Goal: Task Accomplishment & Management: Use online tool/utility

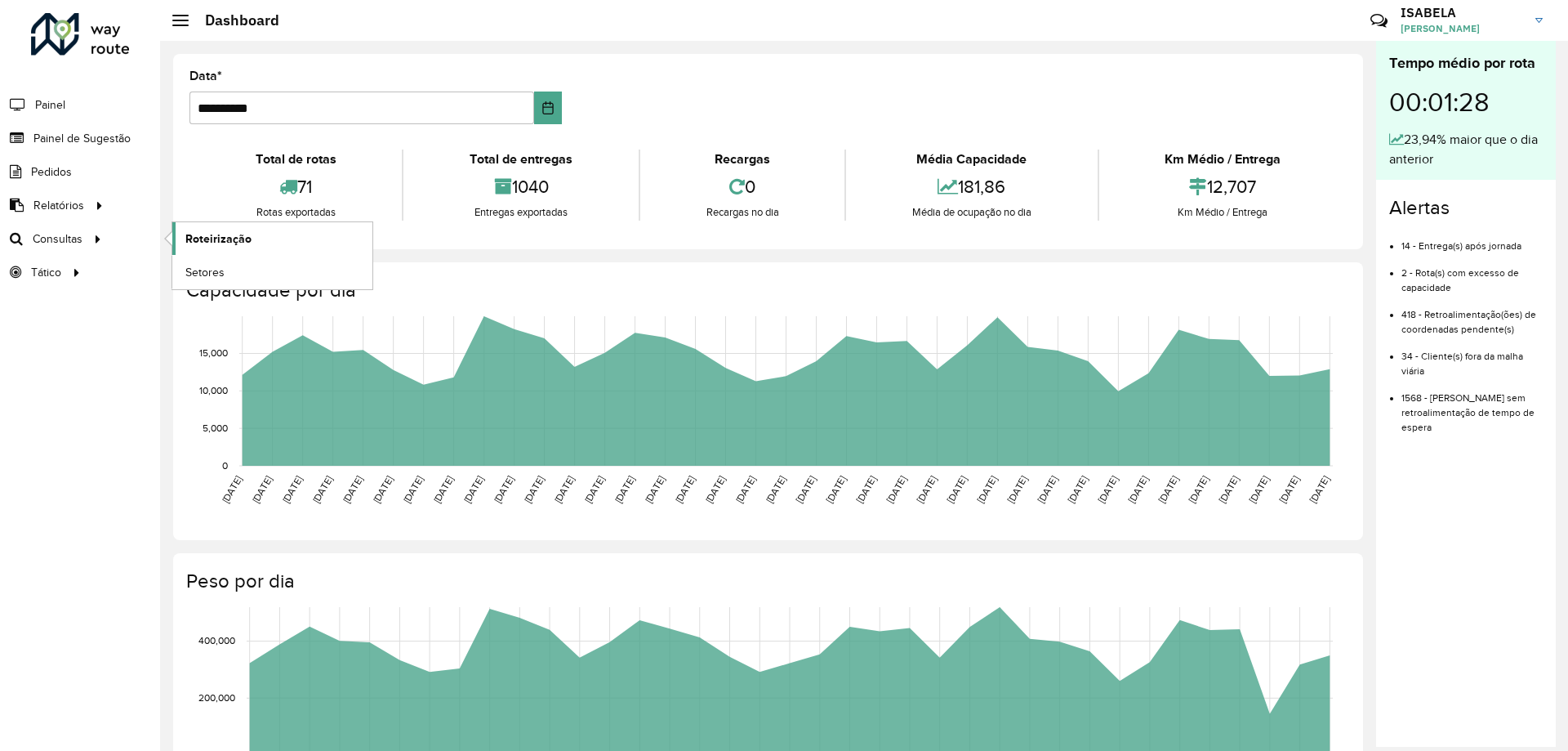
click at [203, 233] on span "Roteirização" at bounding box center [219, 239] width 66 height 17
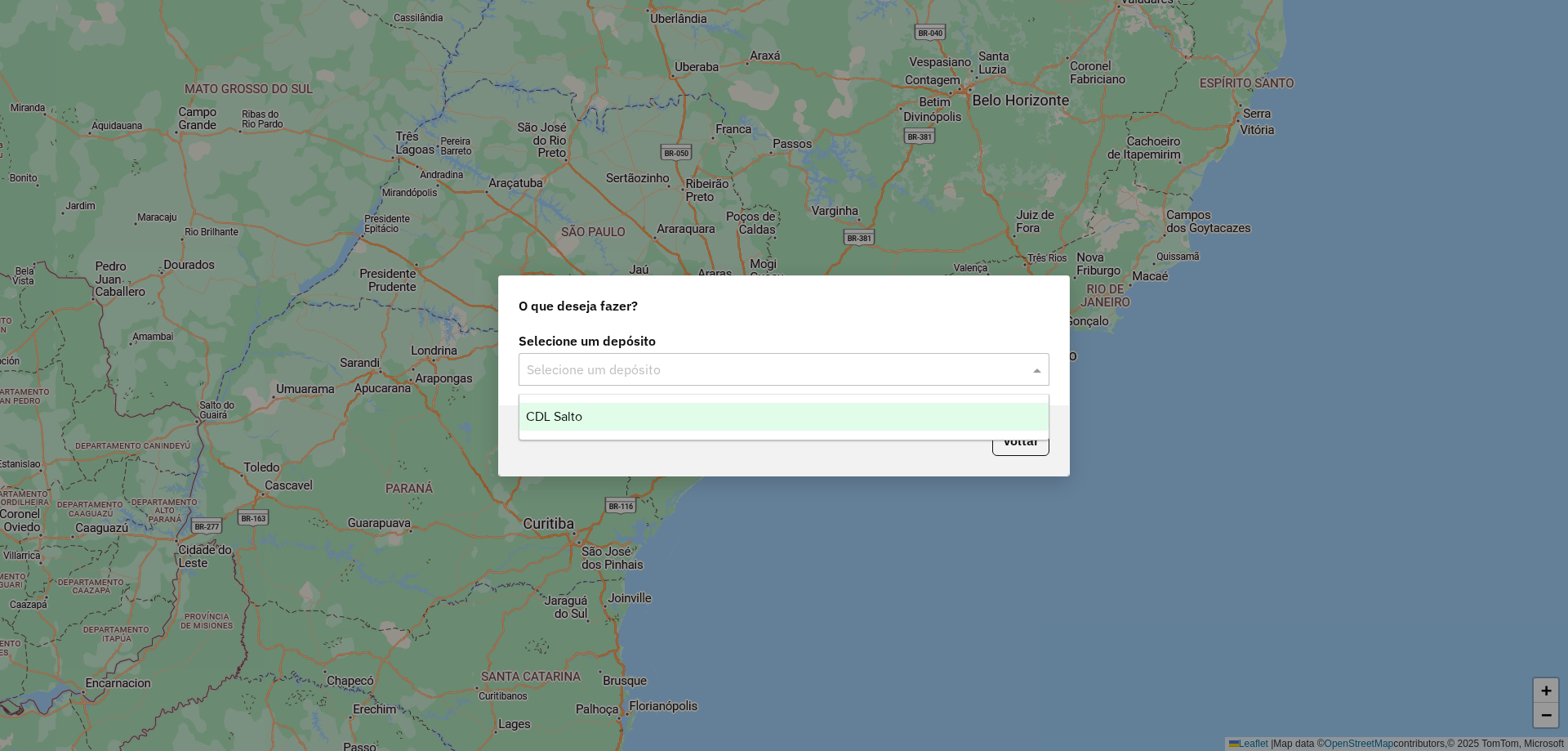
click at [571, 375] on input "text" at bounding box center [767, 370] width 481 height 20
click at [569, 416] on span "CDL Salto" at bounding box center [554, 416] width 56 height 14
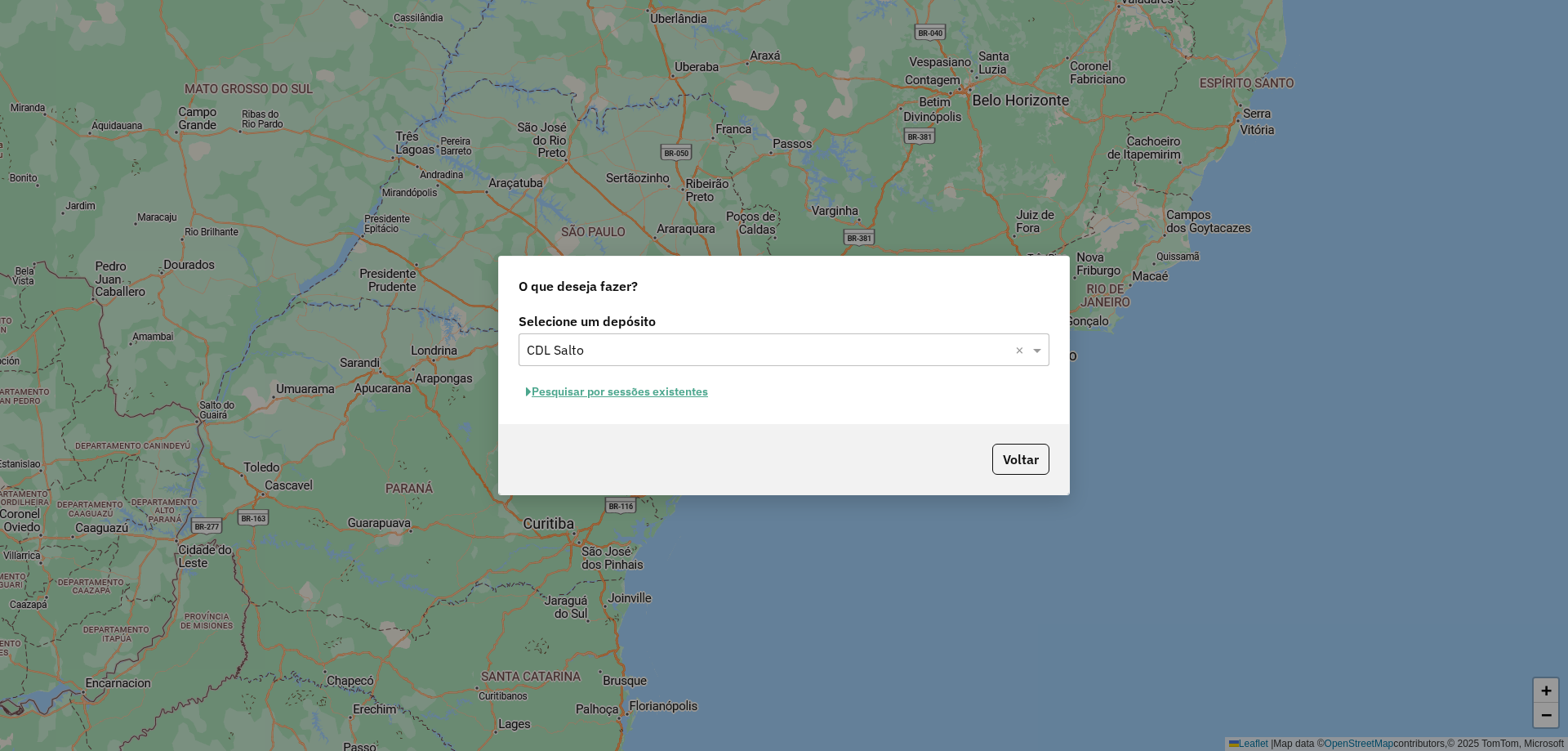
click at [651, 386] on button "Pesquisar por sessões existentes" at bounding box center [617, 392] width 197 height 26
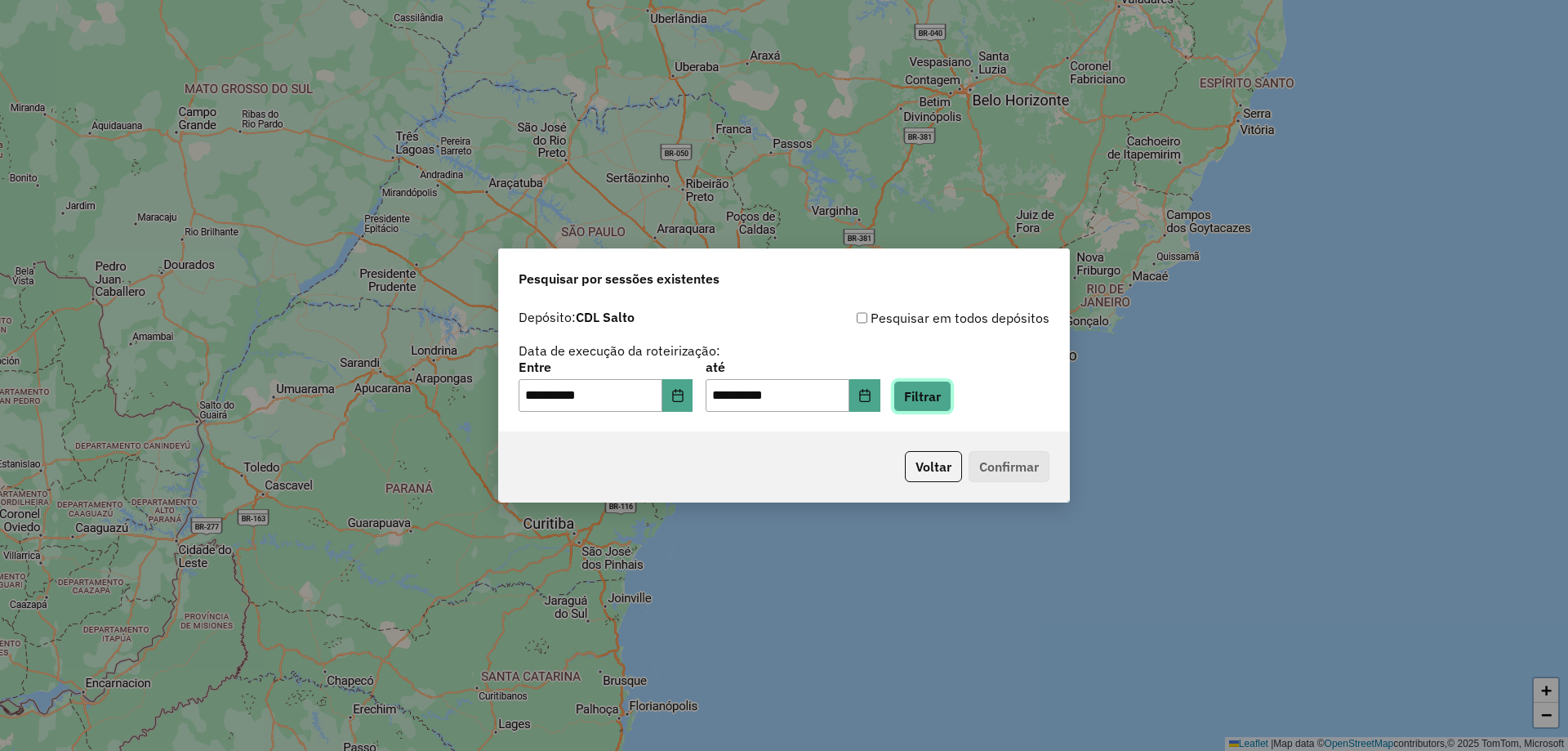
click at [944, 391] on button "Filtrar" at bounding box center [923, 396] width 58 height 31
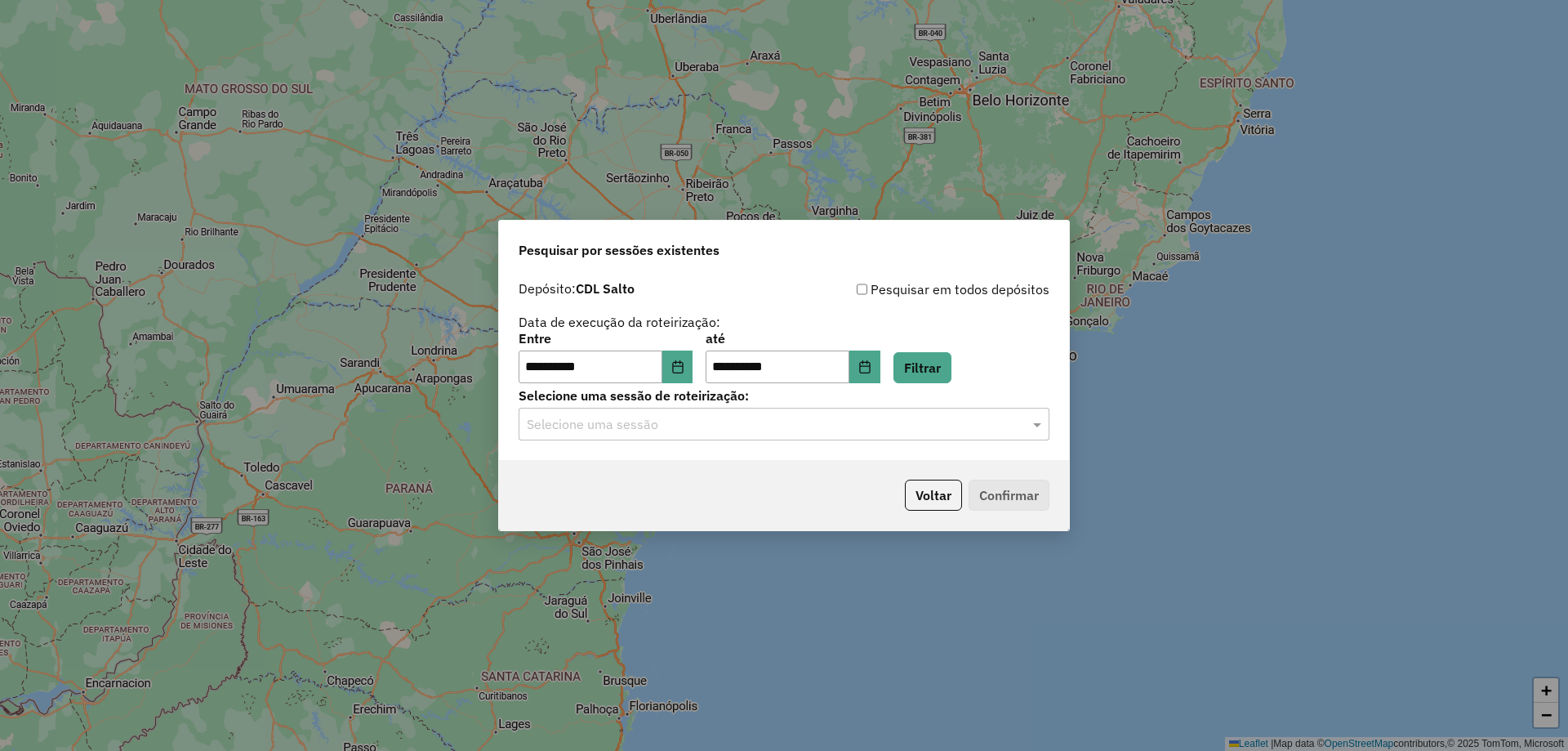
click at [666, 423] on input "text" at bounding box center [767, 425] width 481 height 20
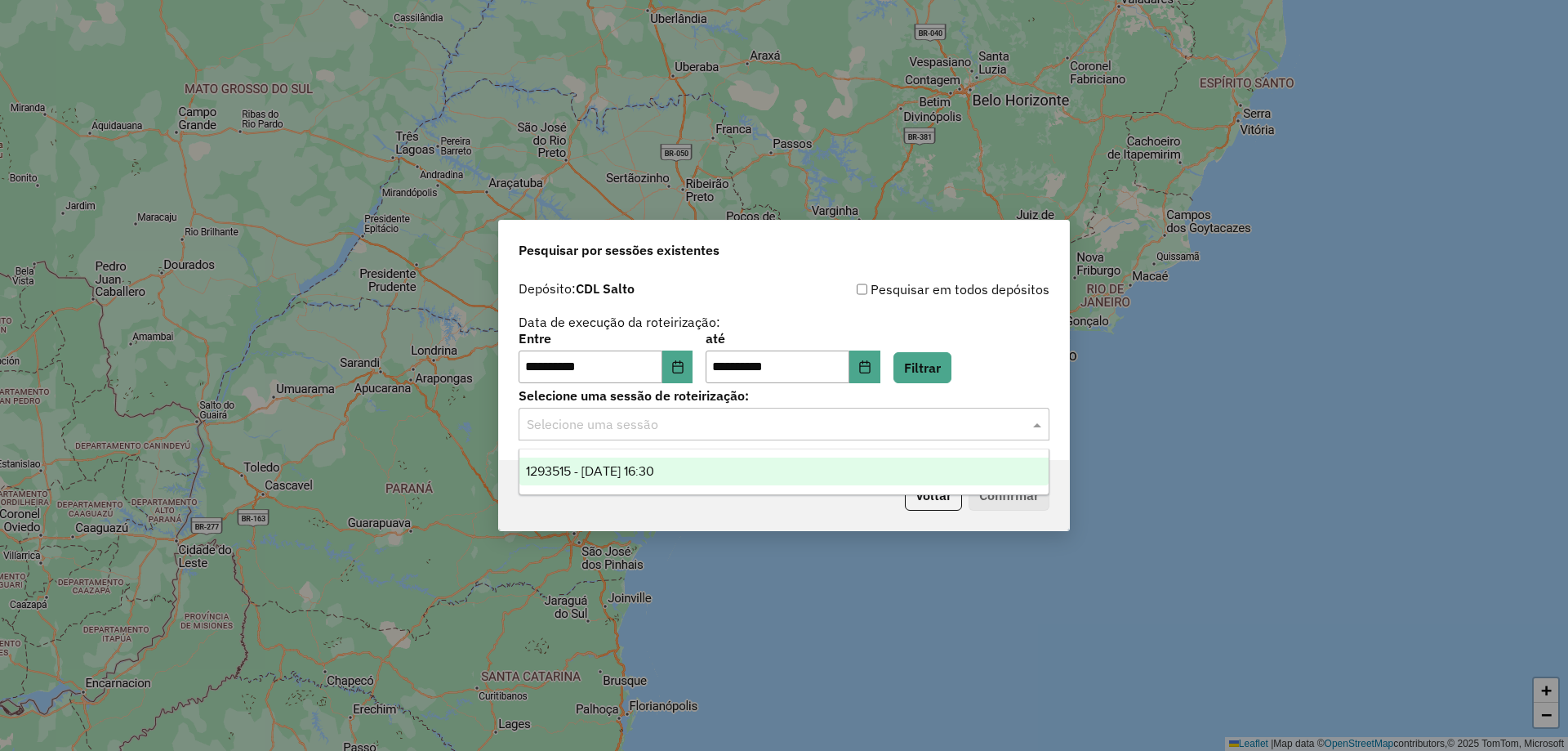
click at [651, 468] on span "1293515 - [DATE] 16:30" at bounding box center [590, 471] width 128 height 14
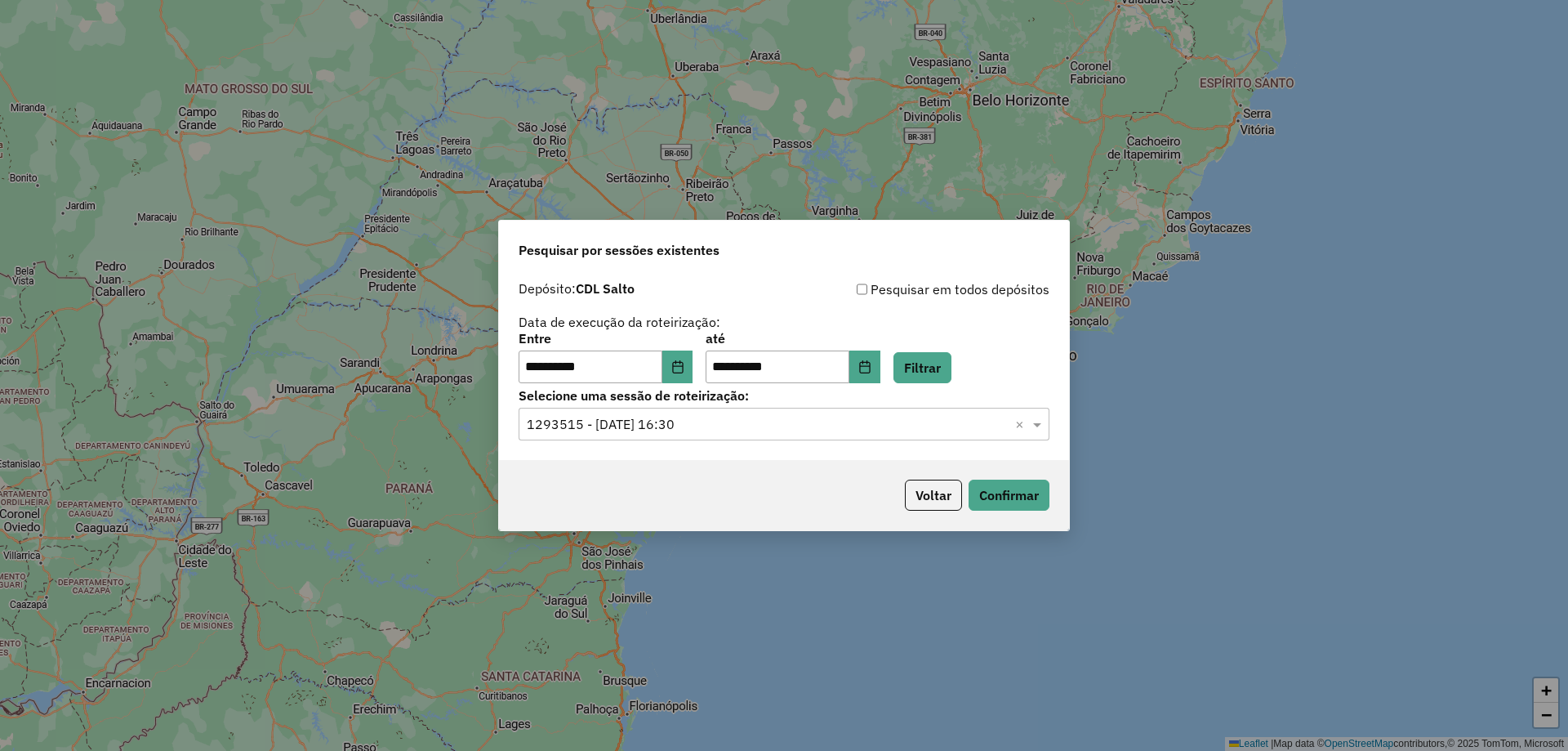
click at [1050, 488] on div "Voltar Confirmar" at bounding box center [784, 495] width 570 height 70
click at [1043, 491] on button "Confirmar" at bounding box center [1009, 495] width 81 height 31
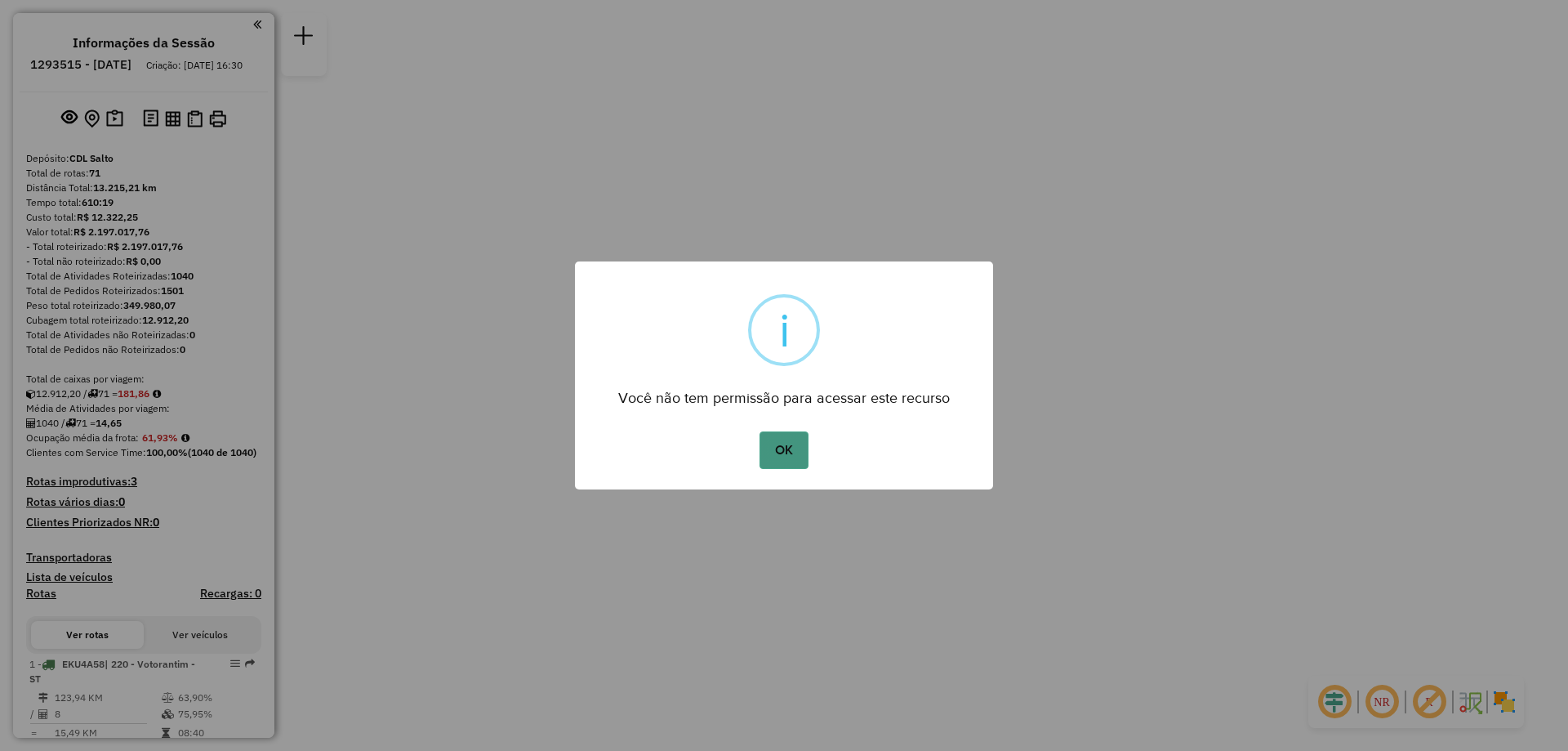
click at [782, 448] on button "OK" at bounding box center [783, 450] width 49 height 38
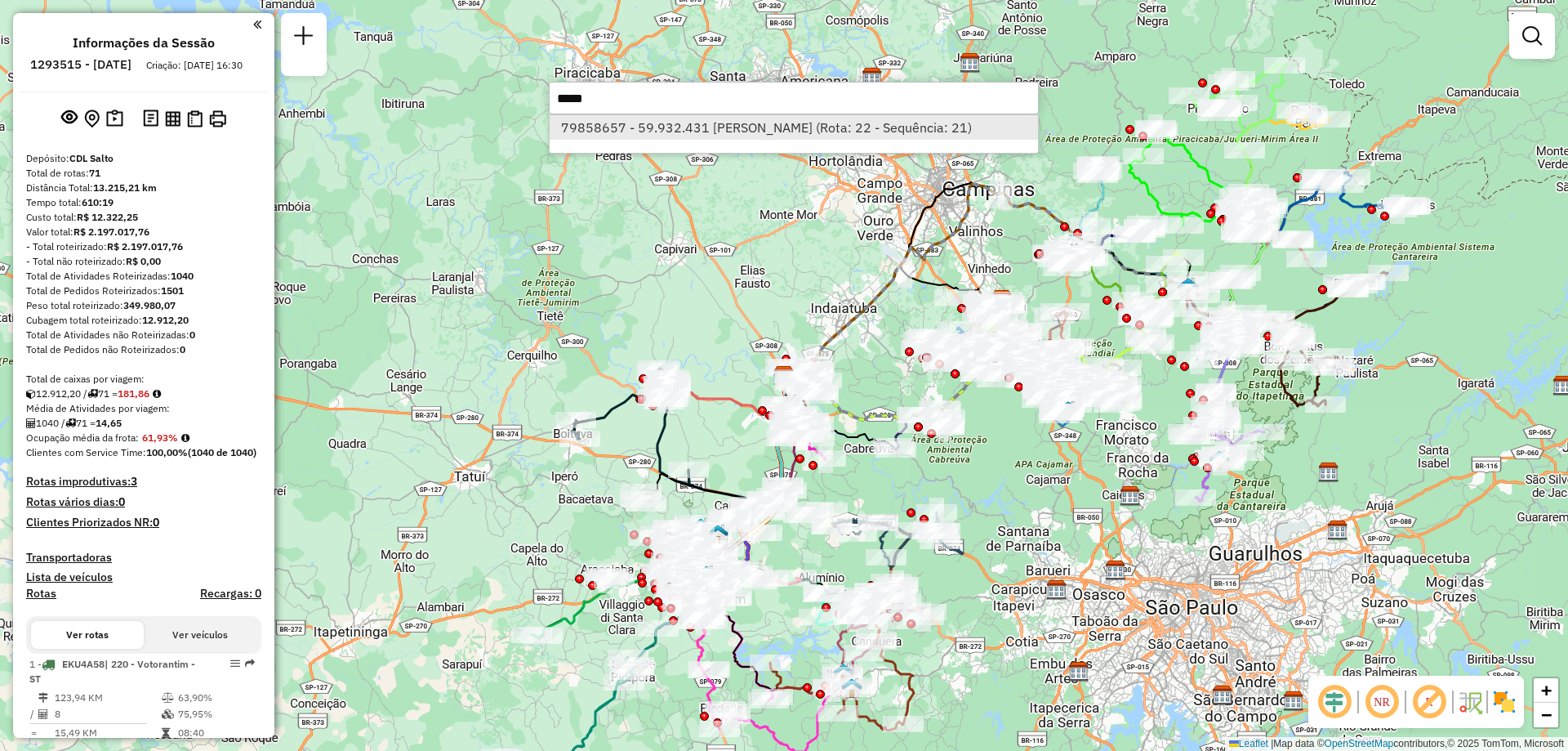
type input "*****"
click at [787, 130] on li "79858657 - 59.932.431 CAMILA THUANE DA SILVA (Rota: 22 - Sequência: 21)" at bounding box center [793, 127] width 488 height 25
select select "**********"
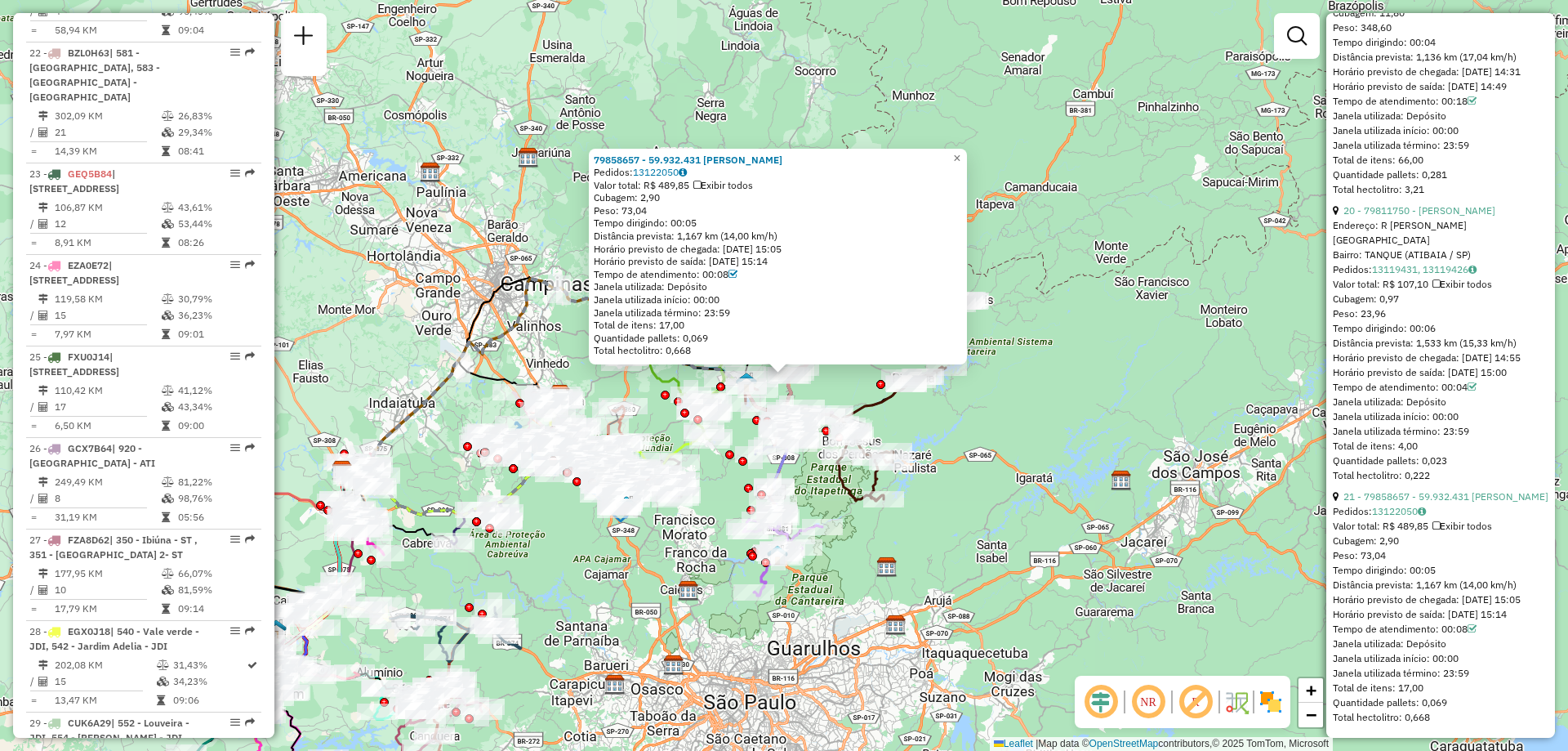
scroll to position [6278, 0]
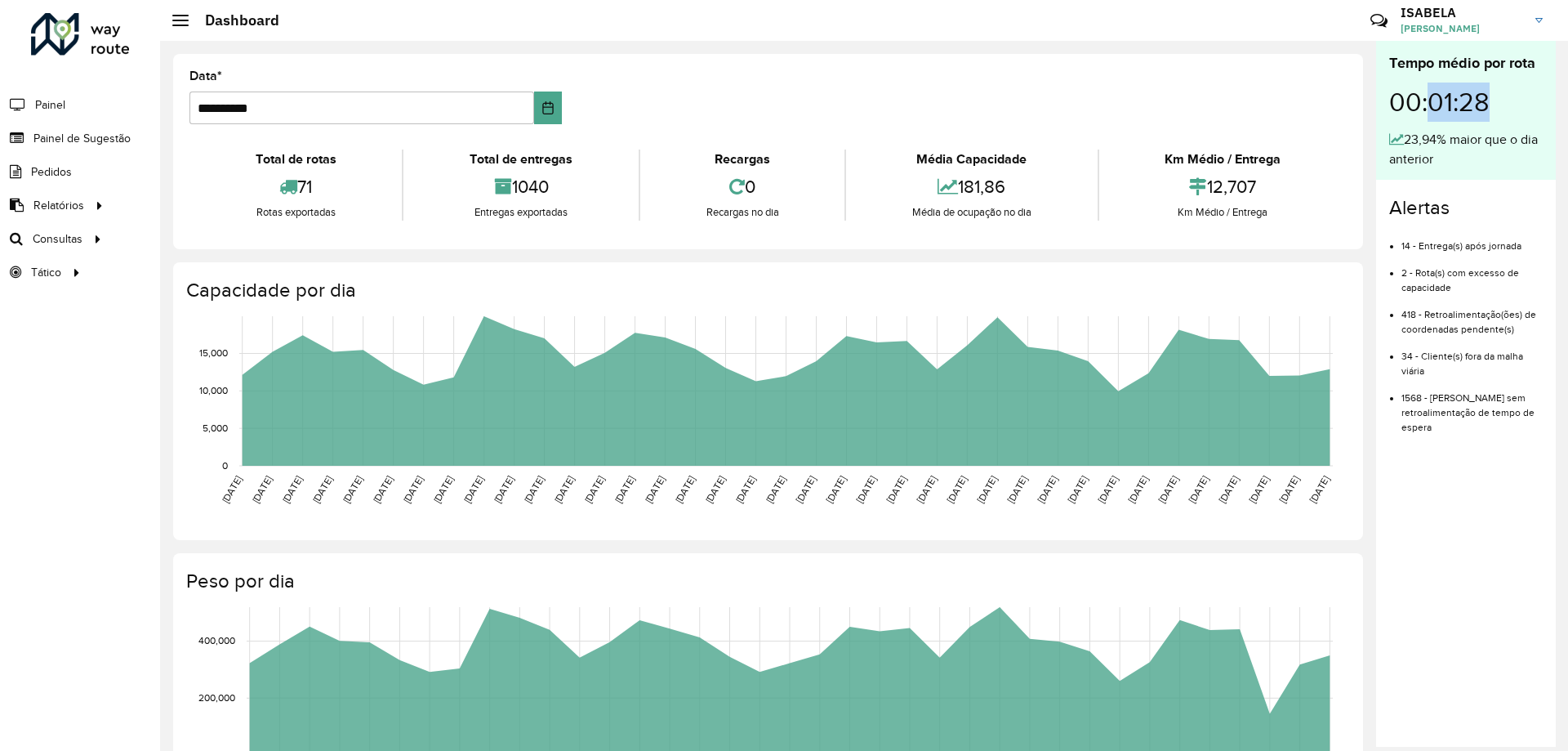
drag, startPoint x: 1433, startPoint y: 102, endPoint x: 1484, endPoint y: 102, distance: 51.0
click at [1502, 99] on div "00:01:28" at bounding box center [1466, 101] width 153 height 55
click at [1478, 103] on div "00:01:28" at bounding box center [1466, 101] width 153 height 55
drag, startPoint x: 1431, startPoint y: 104, endPoint x: 1489, endPoint y: 102, distance: 58.0
click at [1489, 102] on div "00:01:28" at bounding box center [1466, 101] width 153 height 55
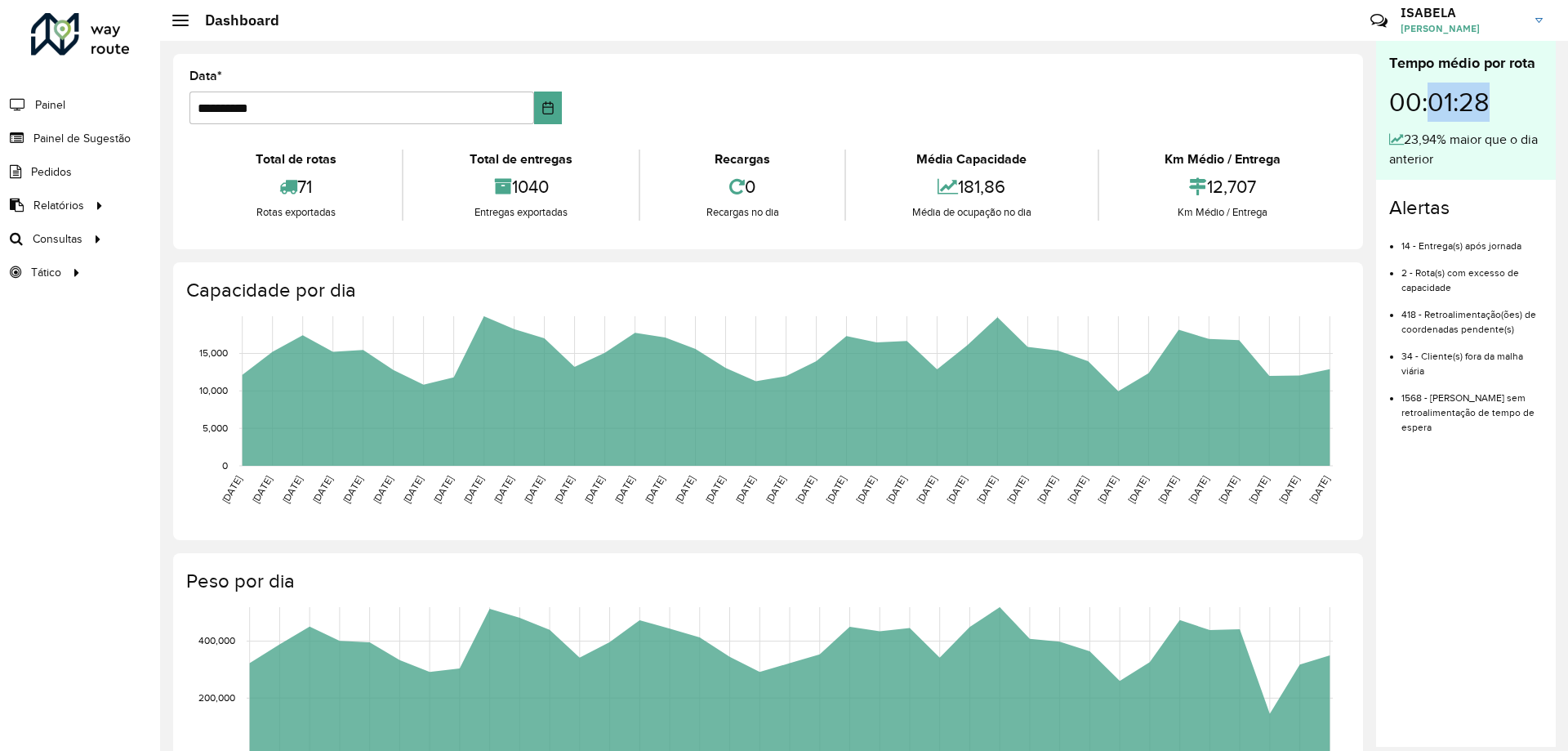
click at [1484, 102] on div "00:01:28" at bounding box center [1466, 101] width 153 height 55
click at [684, 100] on formly-group "**********" at bounding box center [768, 103] width 1177 height 67
